Goal: Information Seeking & Learning: Learn about a topic

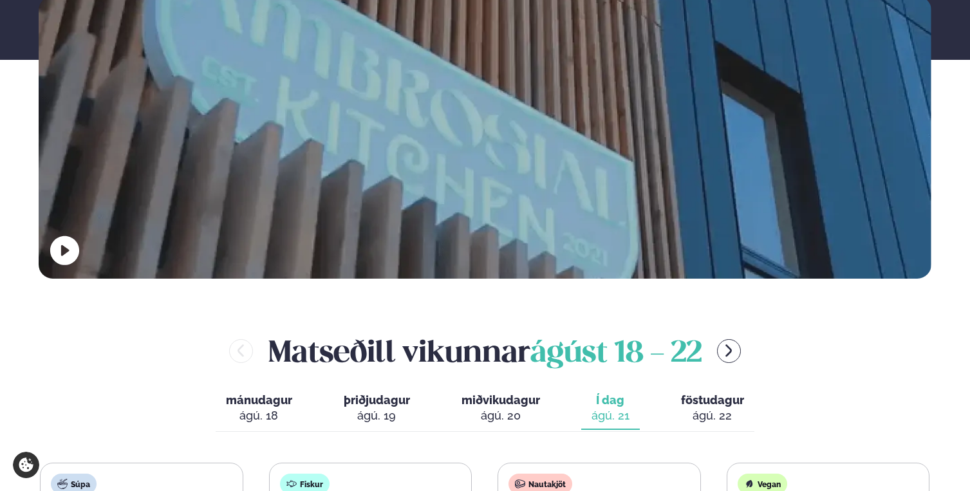
scroll to position [512, 0]
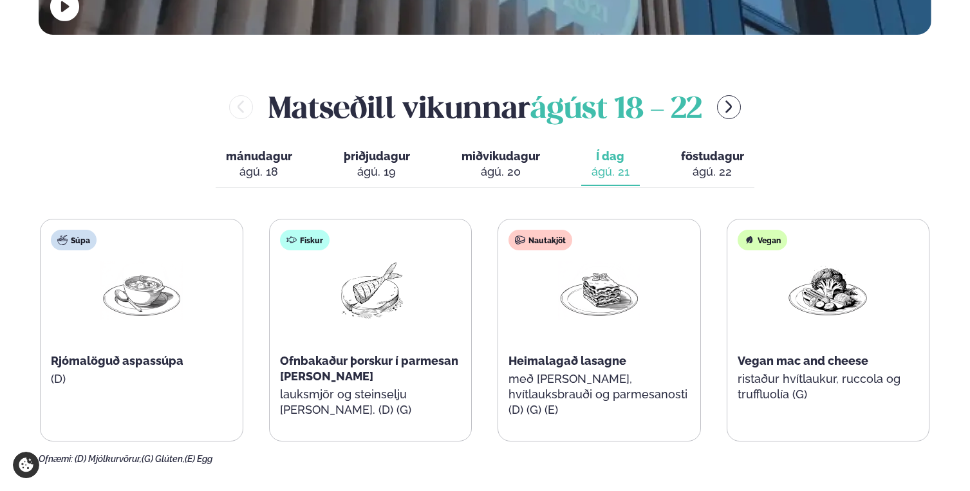
click at [698, 164] on div "ágú. 22" at bounding box center [712, 171] width 63 height 15
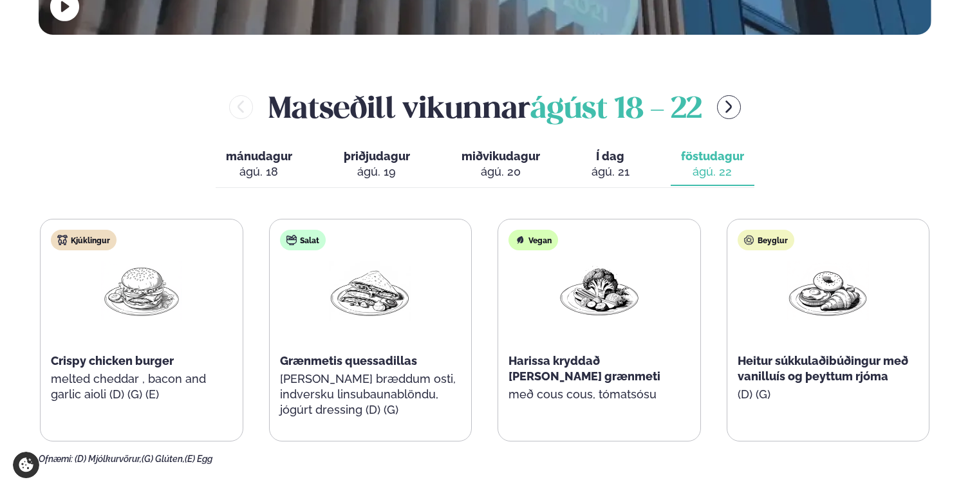
click at [253, 164] on div "ágú. 18" at bounding box center [259, 171] width 66 height 15
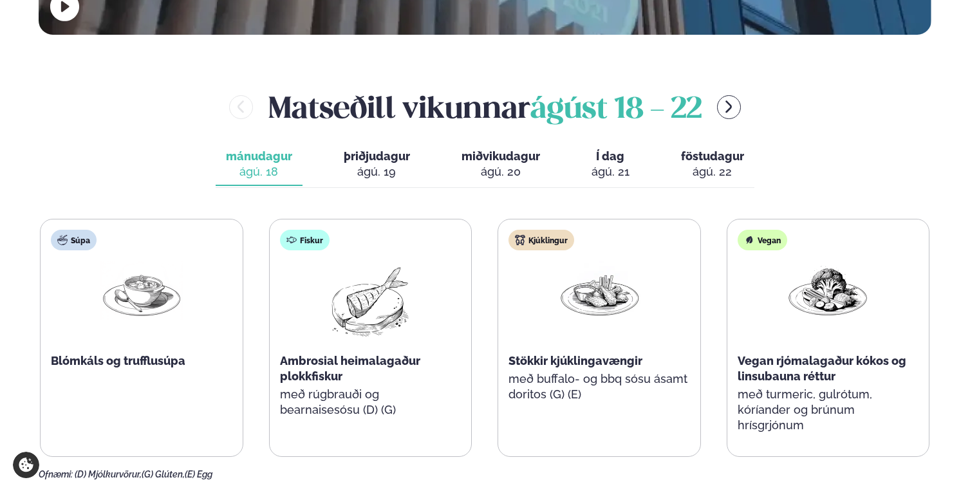
click at [595, 164] on div "ágú. 21" at bounding box center [610, 171] width 38 height 15
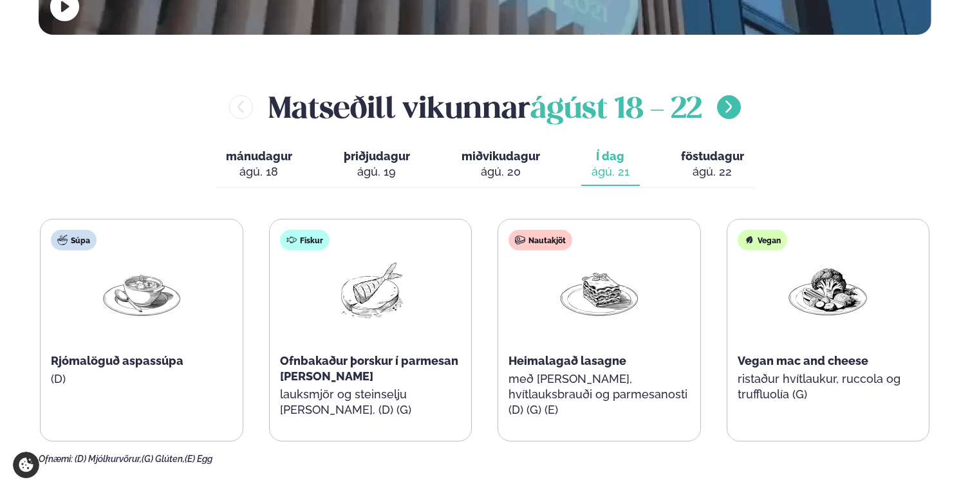
drag, startPoint x: 752, startPoint y: 52, endPoint x: 733, endPoint y: 62, distance: 21.9
click at [752, 86] on div "Matseðill vikunnar [DATE] - [DATE]" at bounding box center [485, 107] width 892 height 42
click at [733, 99] on icon "menu-btn-right" at bounding box center [728, 106] width 15 height 15
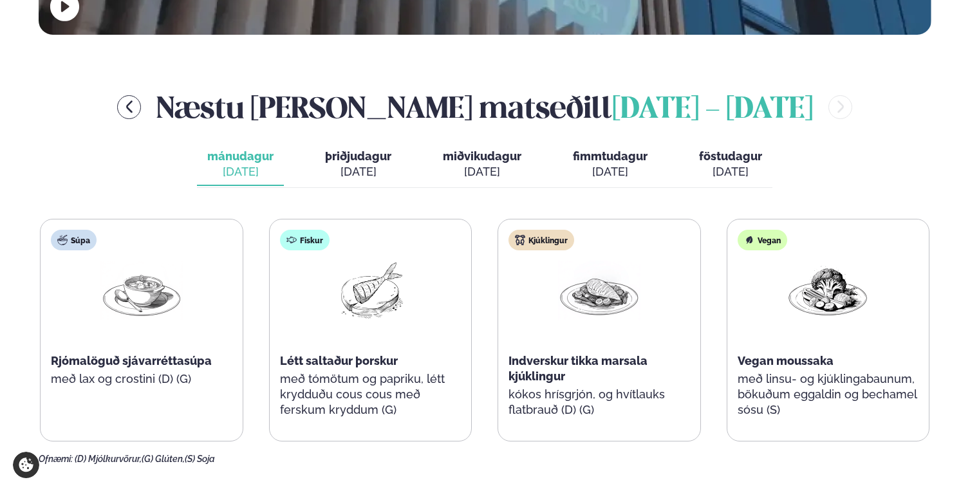
click at [335, 149] on span "þriðjudagur" at bounding box center [358, 156] width 66 height 14
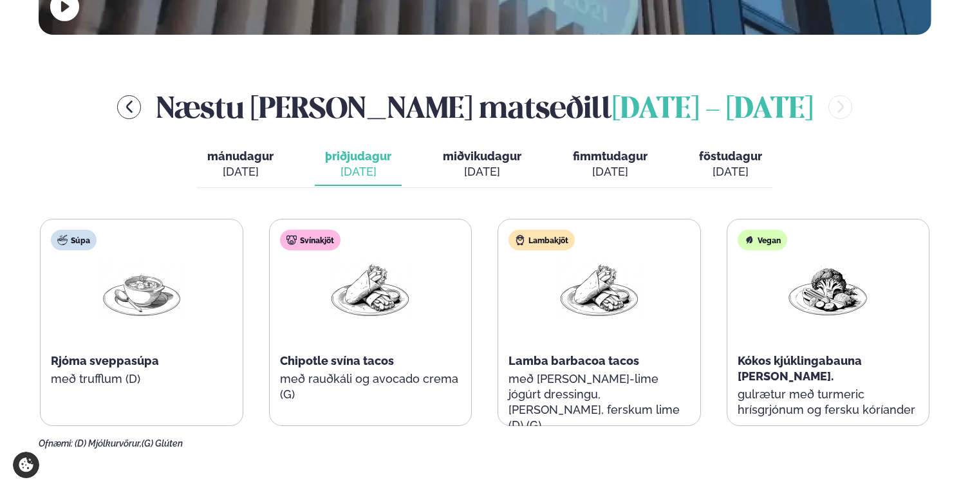
click at [470, 149] on span "miðvikudagur" at bounding box center [482, 156] width 79 height 14
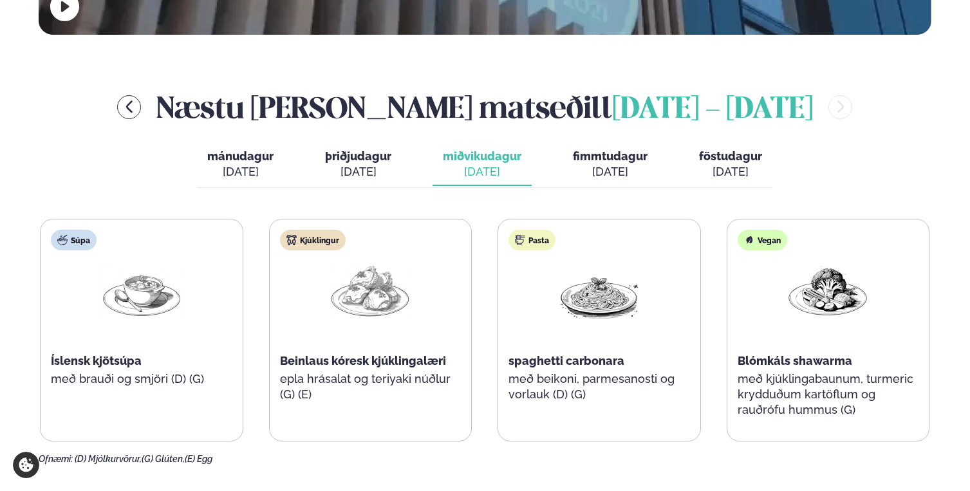
click at [614, 164] on div "[DATE]" at bounding box center [610, 171] width 75 height 15
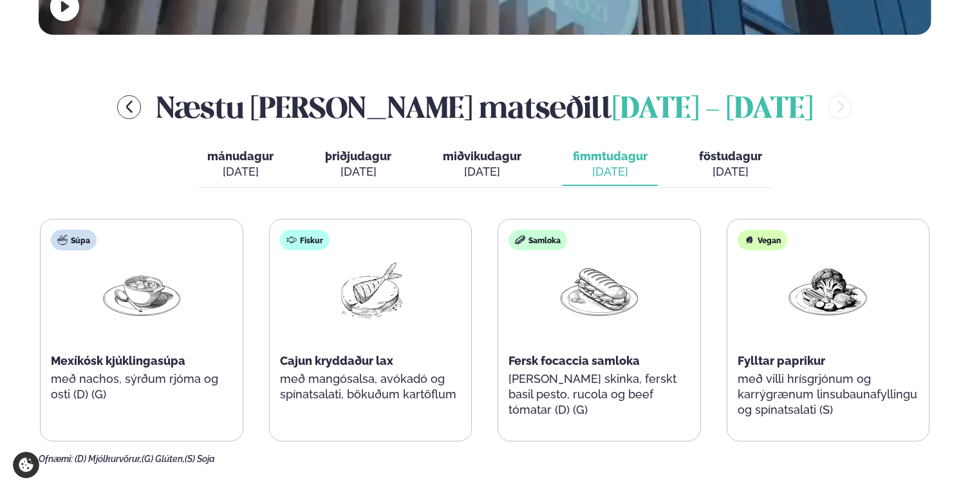
click at [732, 149] on span "föstudagur" at bounding box center [730, 156] width 63 height 14
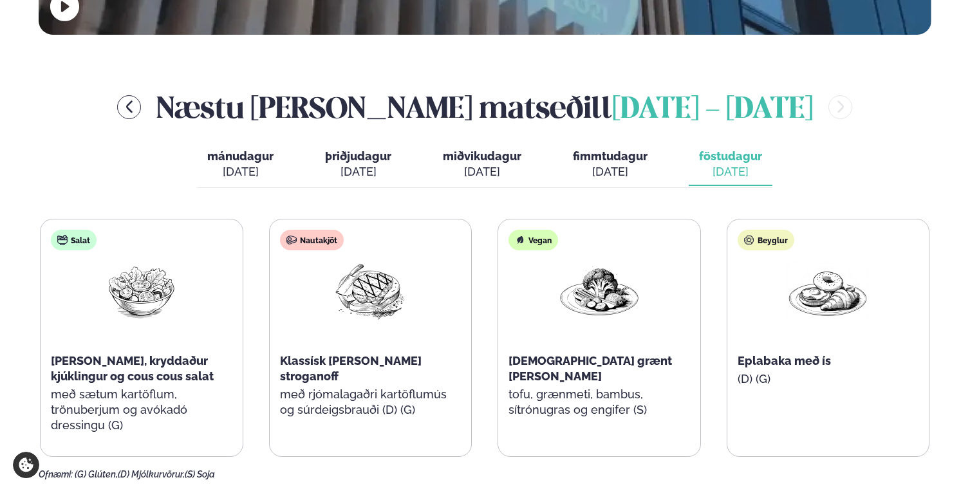
drag, startPoint x: 219, startPoint y: 70, endPoint x: 223, endPoint y: 60, distance: 10.4
click at [133, 101] on icon "menu-btn-left" at bounding box center [129, 107] width 6 height 12
